Goal: Task Accomplishment & Management: Use online tool/utility

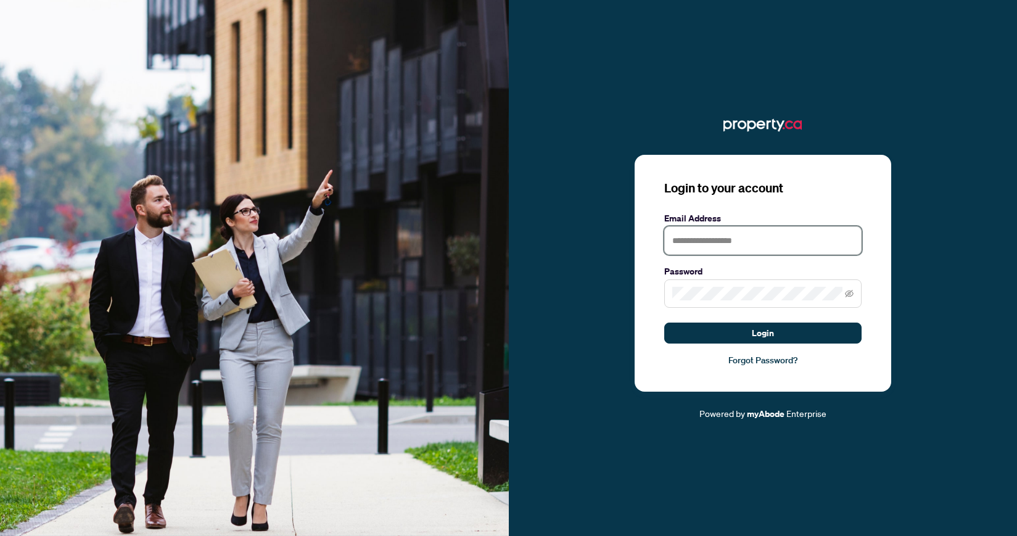
click at [745, 235] on input "text" at bounding box center [762, 240] width 197 height 28
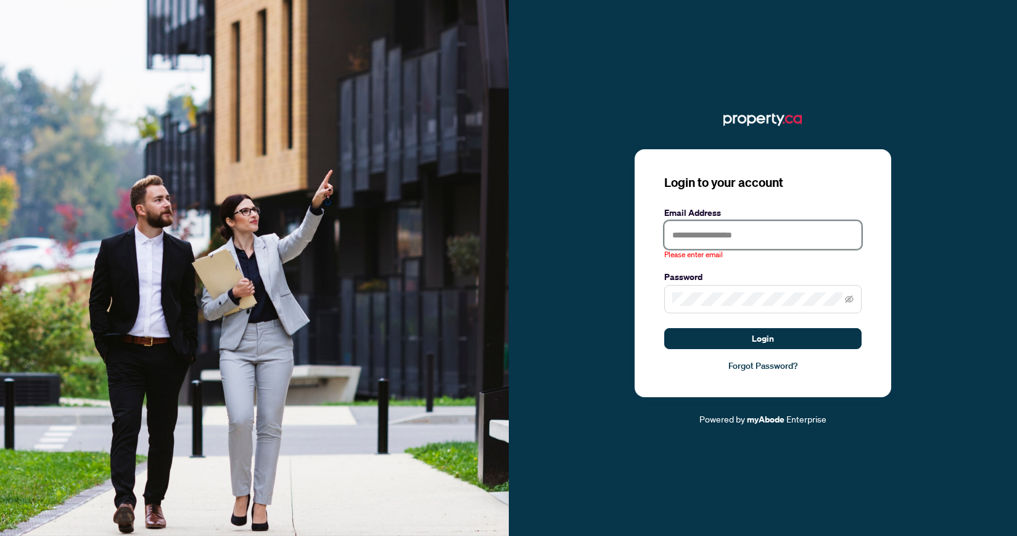
click at [684, 239] on input "text" at bounding box center [762, 235] width 197 height 28
type input "**********"
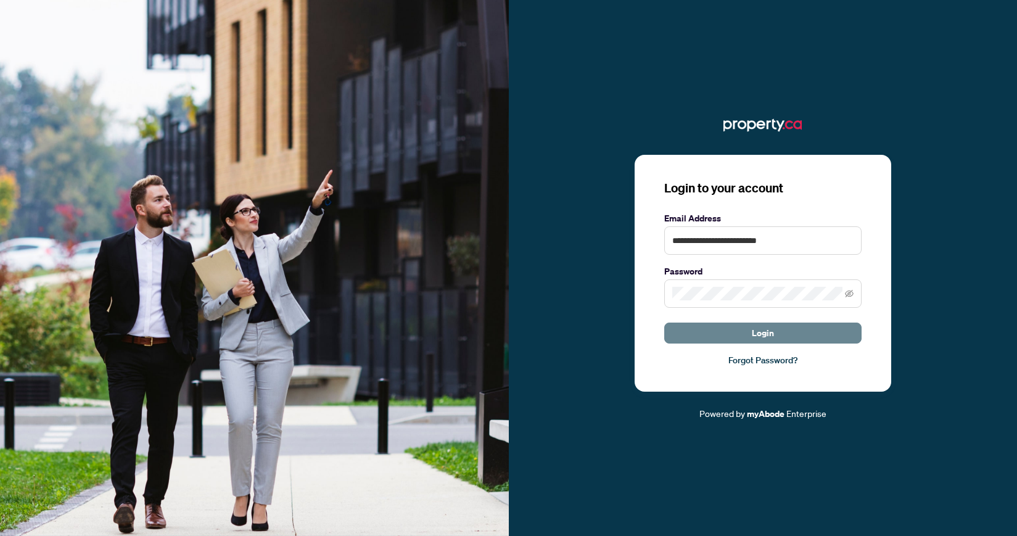
click at [764, 327] on span "Login" at bounding box center [763, 333] width 22 height 20
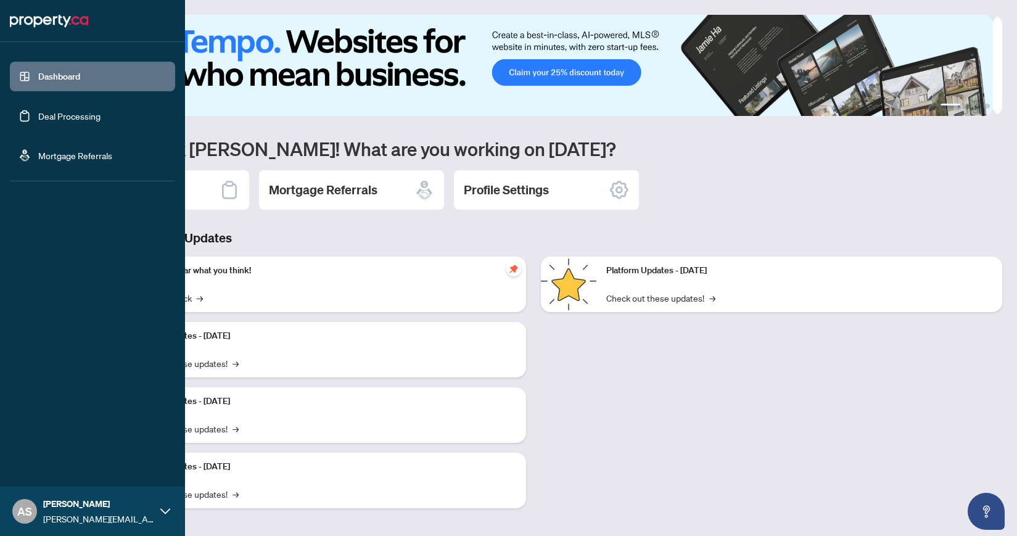
click at [52, 112] on link "Deal Processing" at bounding box center [69, 115] width 62 height 11
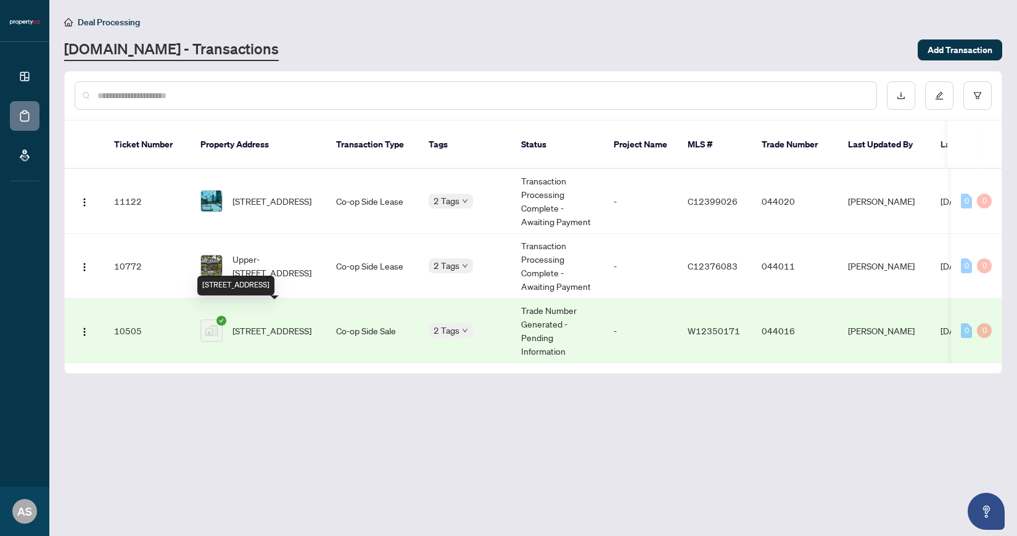
click at [295, 324] on span "[STREET_ADDRESS]" at bounding box center [271, 331] width 79 height 14
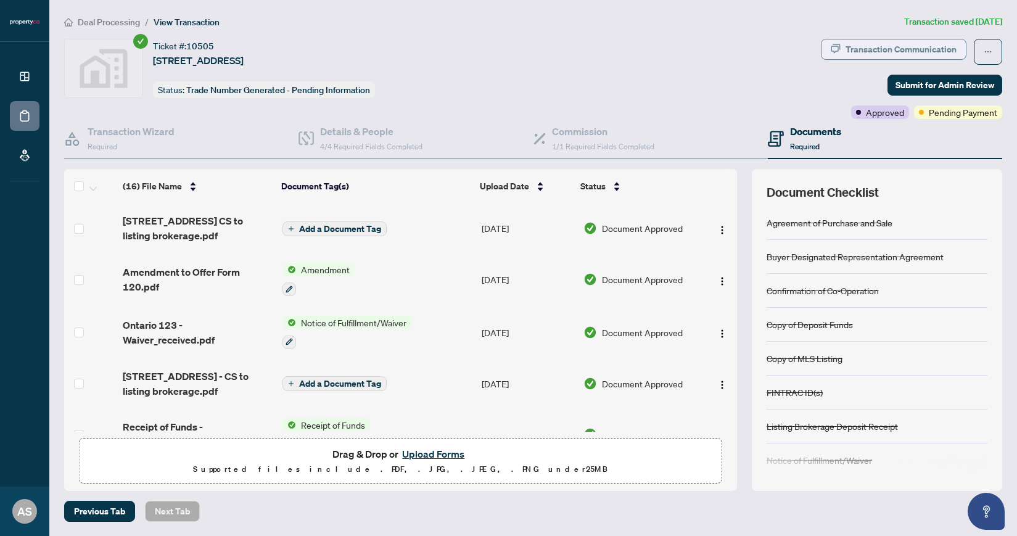
click at [871, 51] on div "Transaction Communication" at bounding box center [900, 49] width 111 height 20
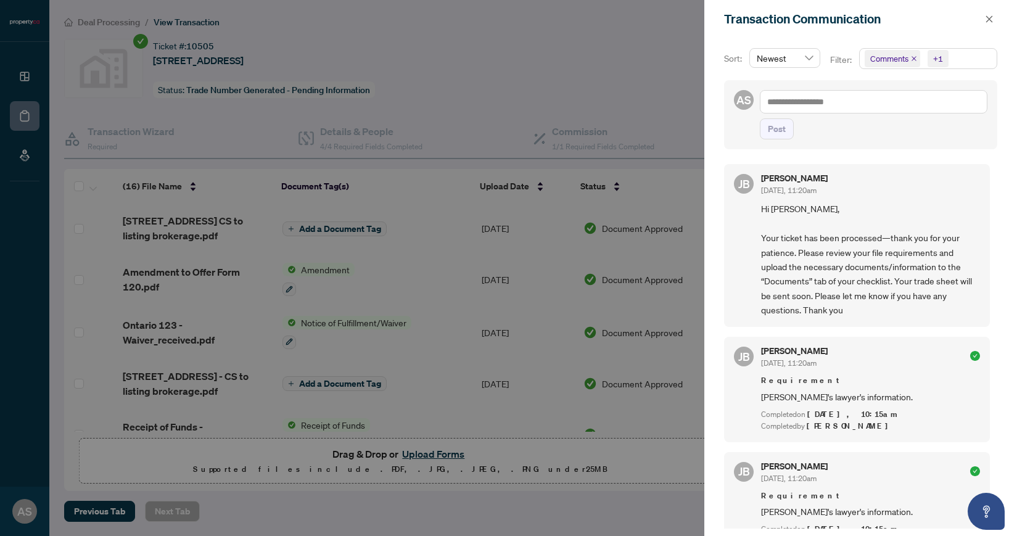
click at [651, 56] on div at bounding box center [508, 268] width 1017 height 536
click at [993, 16] on button "button" at bounding box center [989, 19] width 16 height 15
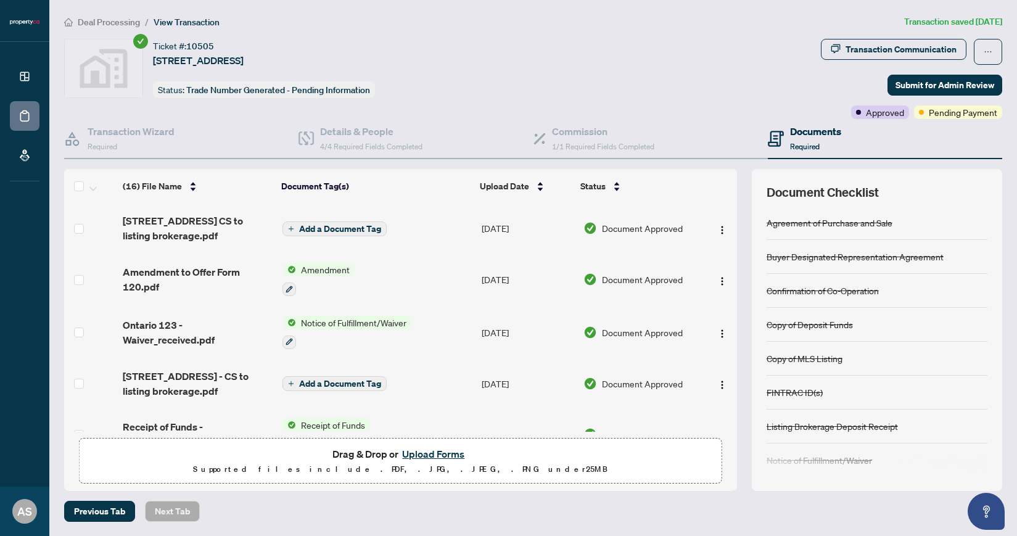
click at [139, 38] on icon "check-circle" at bounding box center [140, 41] width 15 height 15
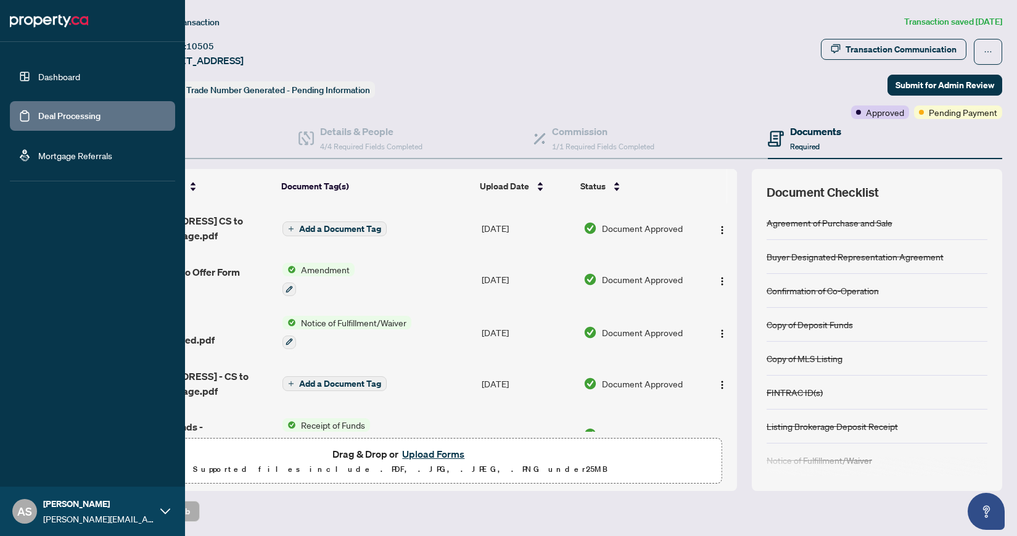
click at [38, 111] on link "Deal Processing" at bounding box center [69, 115] width 62 height 11
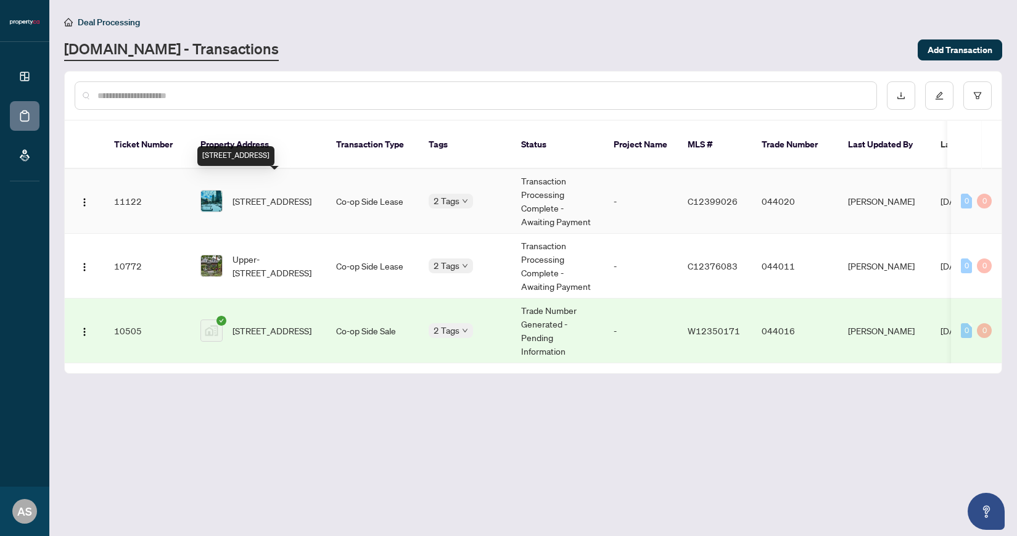
click at [269, 194] on span "[STREET_ADDRESS]" at bounding box center [271, 201] width 79 height 14
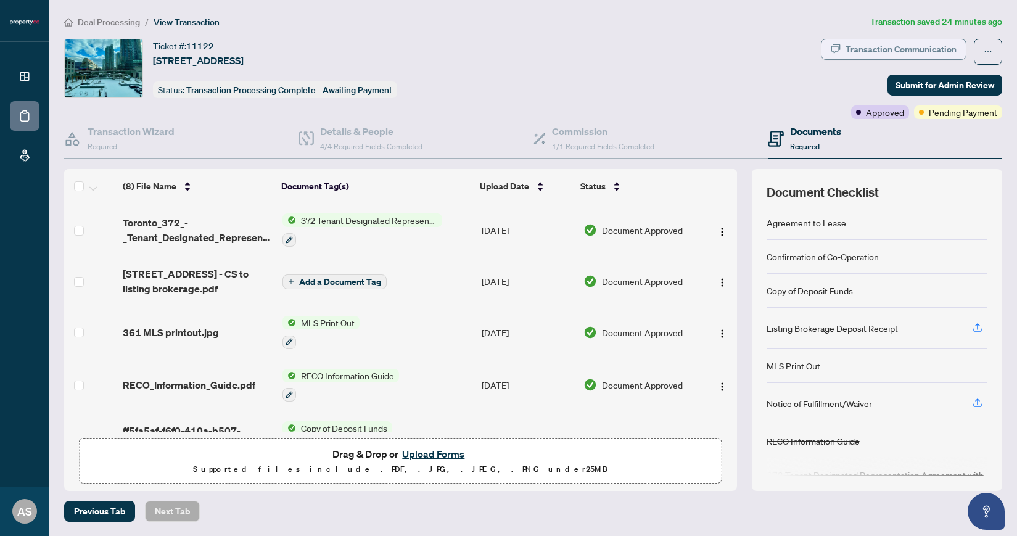
click at [886, 47] on div "Transaction Communication" at bounding box center [900, 49] width 111 height 20
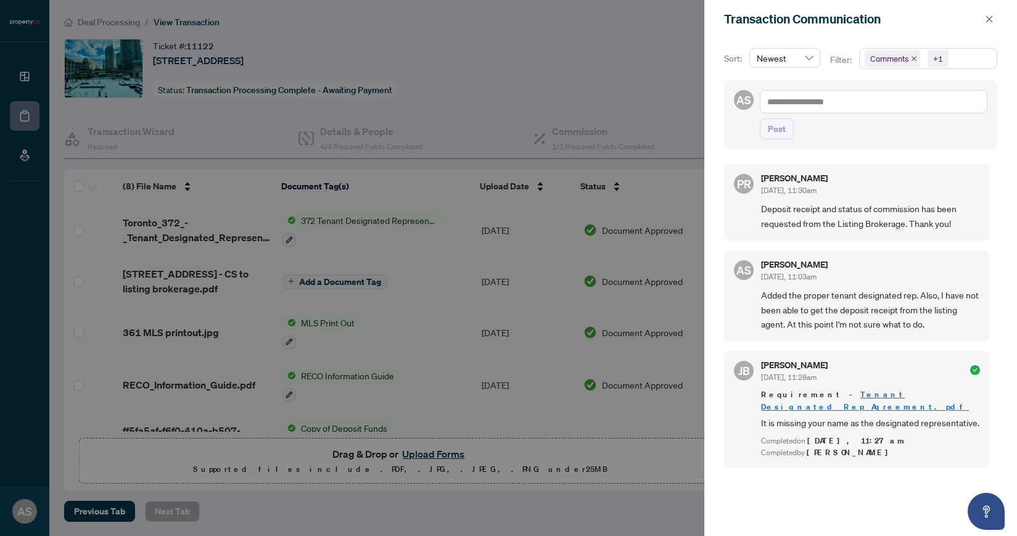
click at [623, 84] on div at bounding box center [508, 268] width 1017 height 536
click at [985, 18] on icon "close" at bounding box center [989, 19] width 9 height 9
